Goal: Task Accomplishment & Management: Use online tool/utility

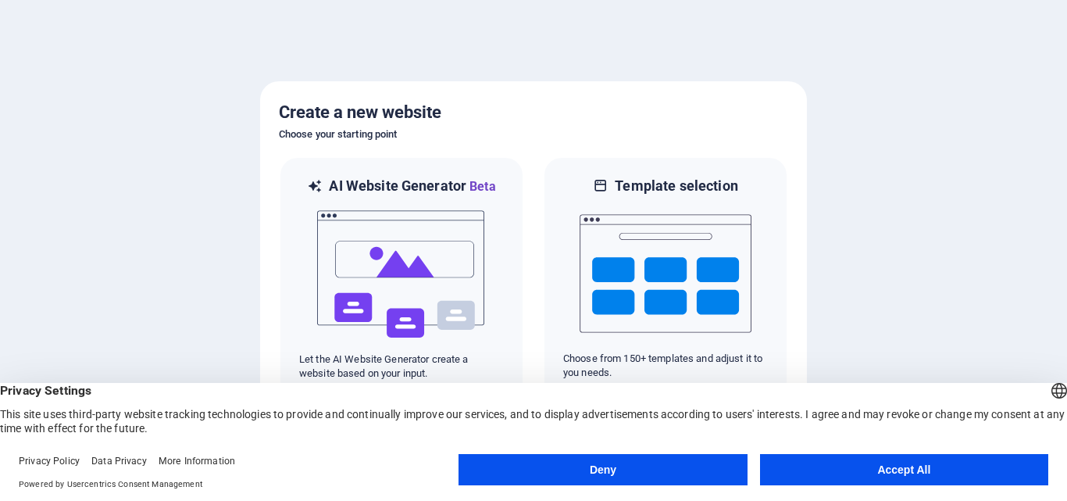
click at [867, 472] on button "Accept All" at bounding box center [904, 469] width 288 height 31
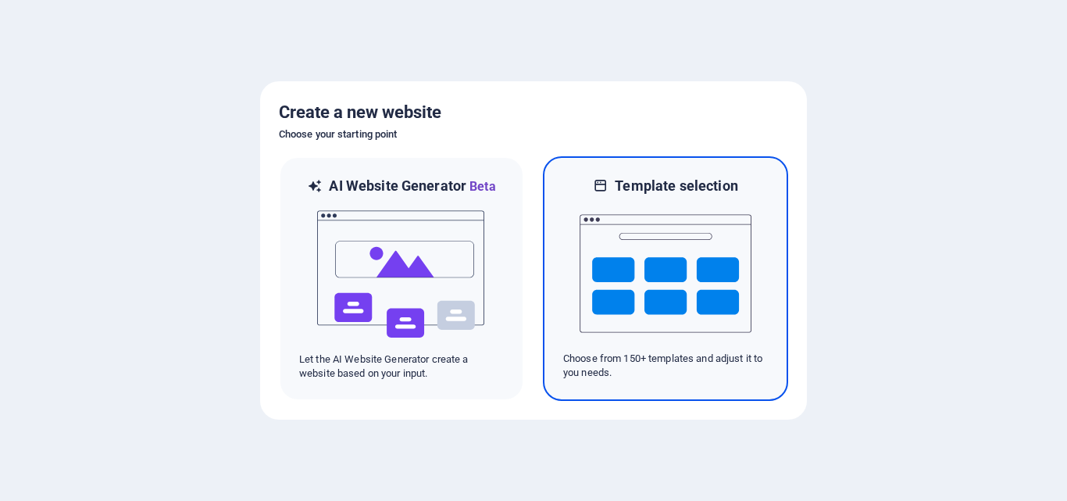
click at [685, 319] on img at bounding box center [666, 273] width 172 height 156
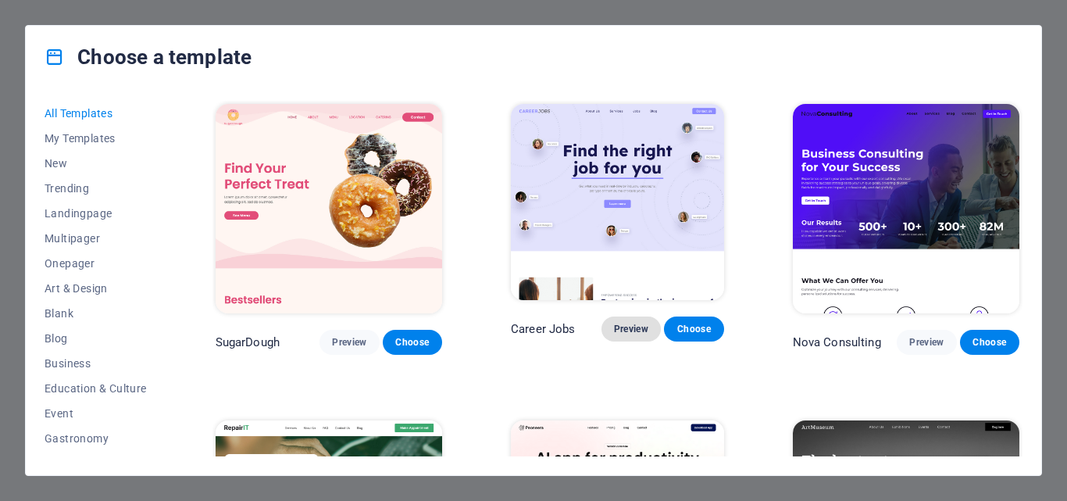
click at [642, 335] on span "Preview" at bounding box center [631, 329] width 34 height 13
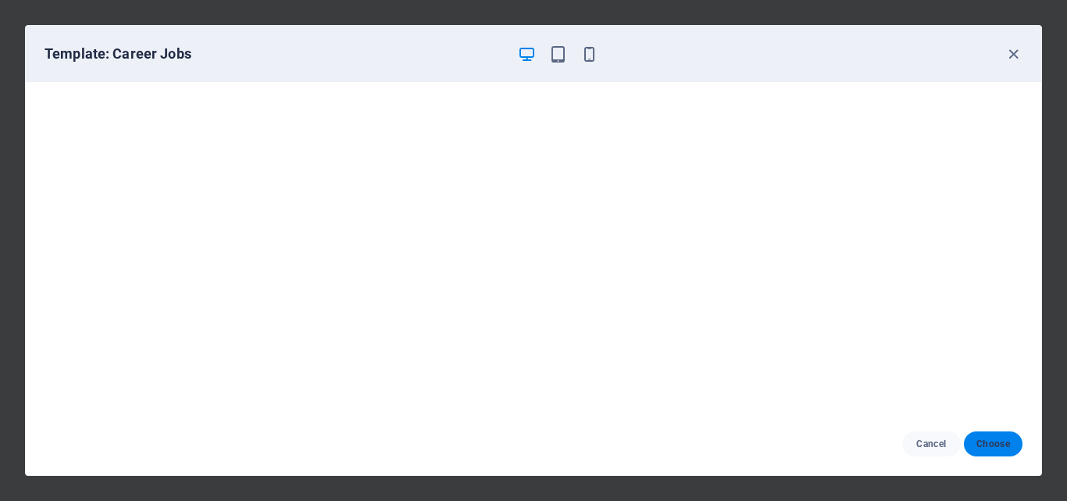
click at [1009, 449] on span "Choose" at bounding box center [994, 444] width 34 height 13
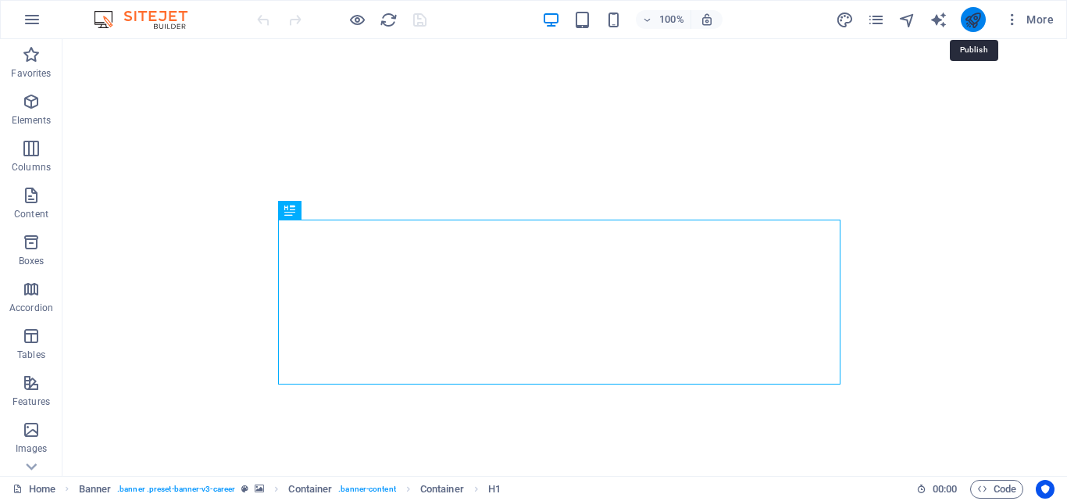
click at [971, 16] on icon "publish" at bounding box center [973, 20] width 18 height 18
